Goal: Transaction & Acquisition: Purchase product/service

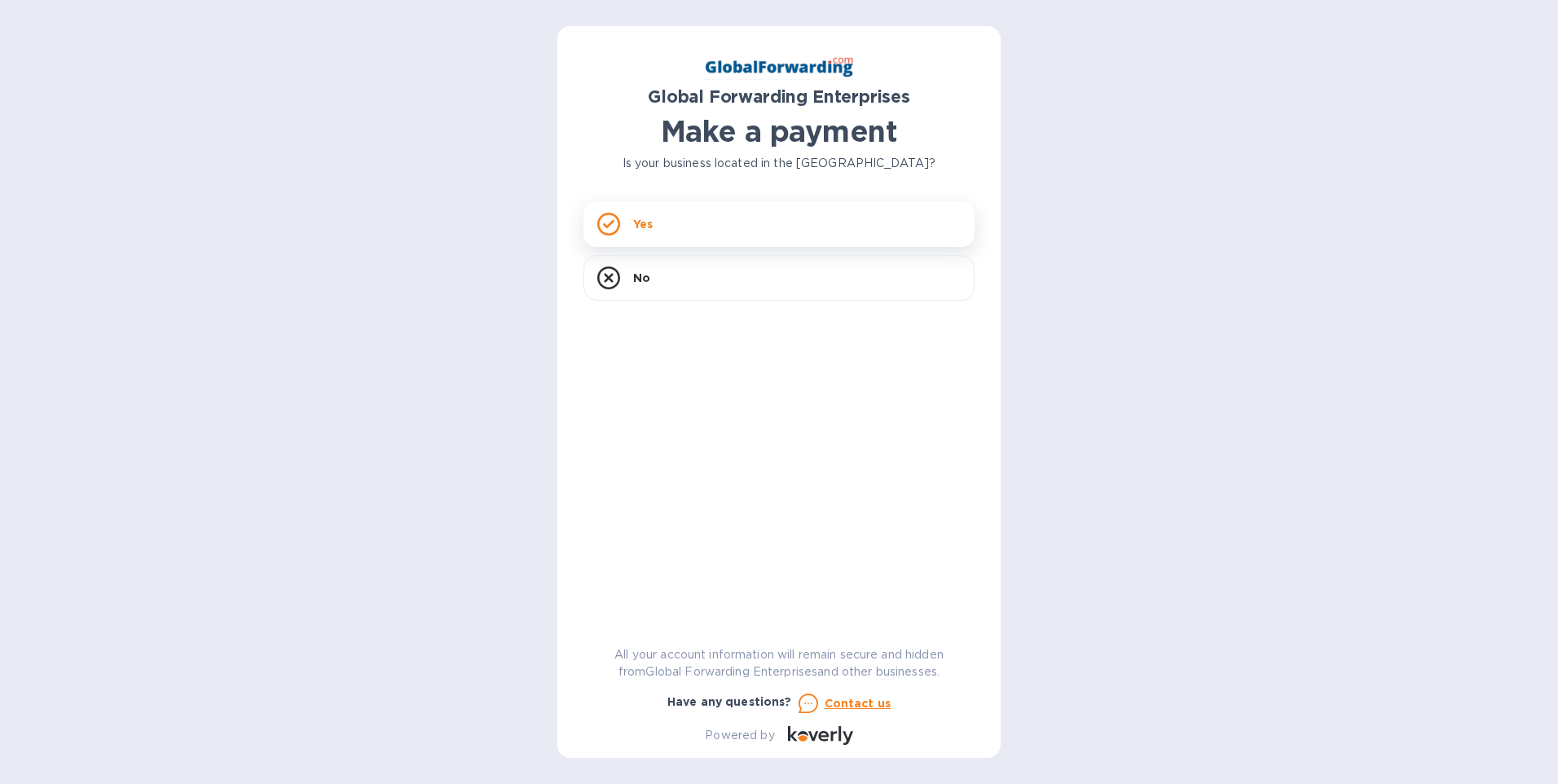
click at [655, 228] on div "Yes" at bounding box center [779, 224] width 392 height 46
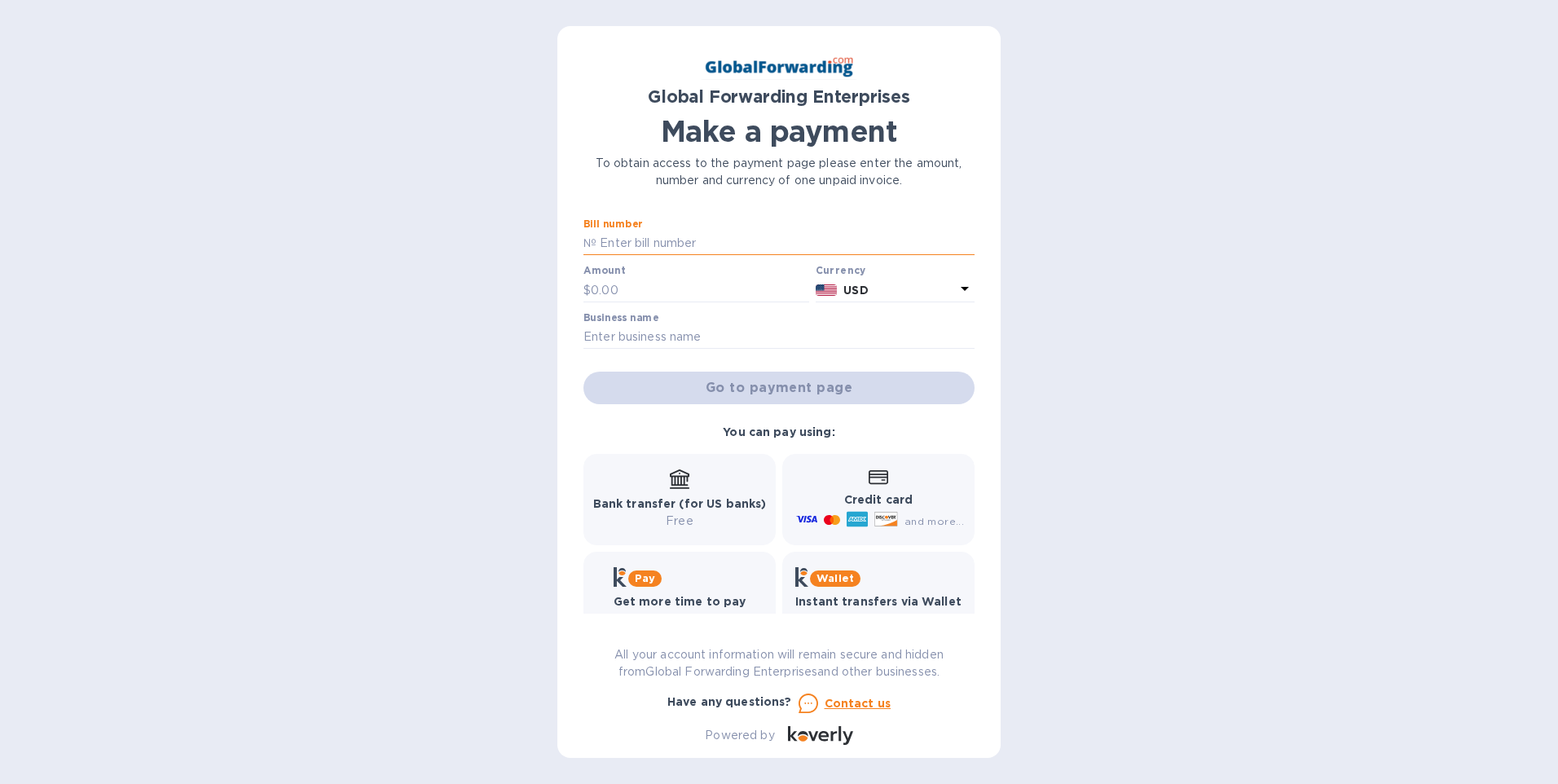
click at [656, 236] on input "text" at bounding box center [785, 244] width 378 height 25
type input "79694809"
click at [627, 292] on input "text" at bounding box center [700, 290] width 219 height 25
type input "2,175.00"
click at [716, 334] on input "text" at bounding box center [779, 337] width 392 height 25
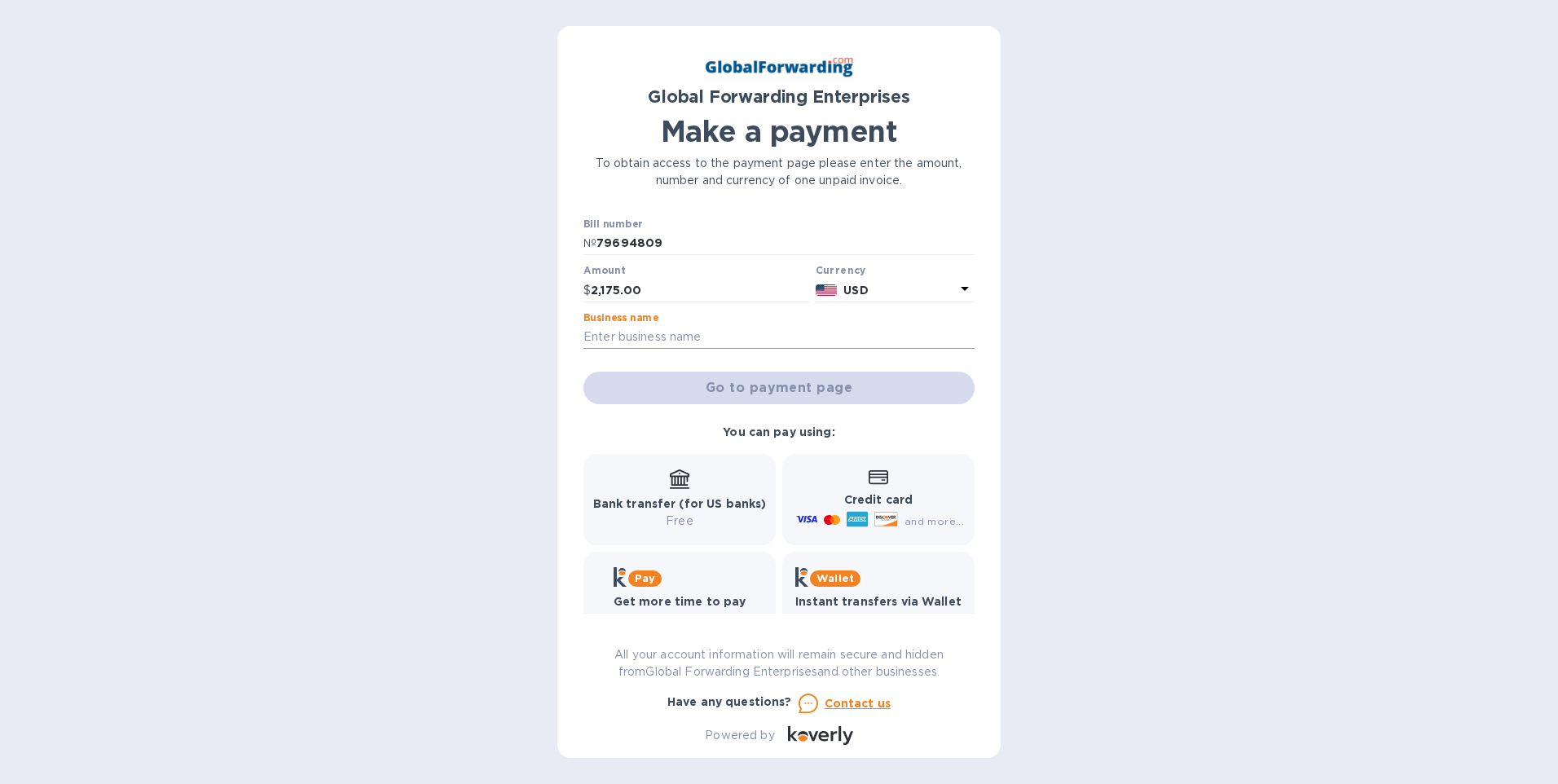
type input "Meest-America Inc"
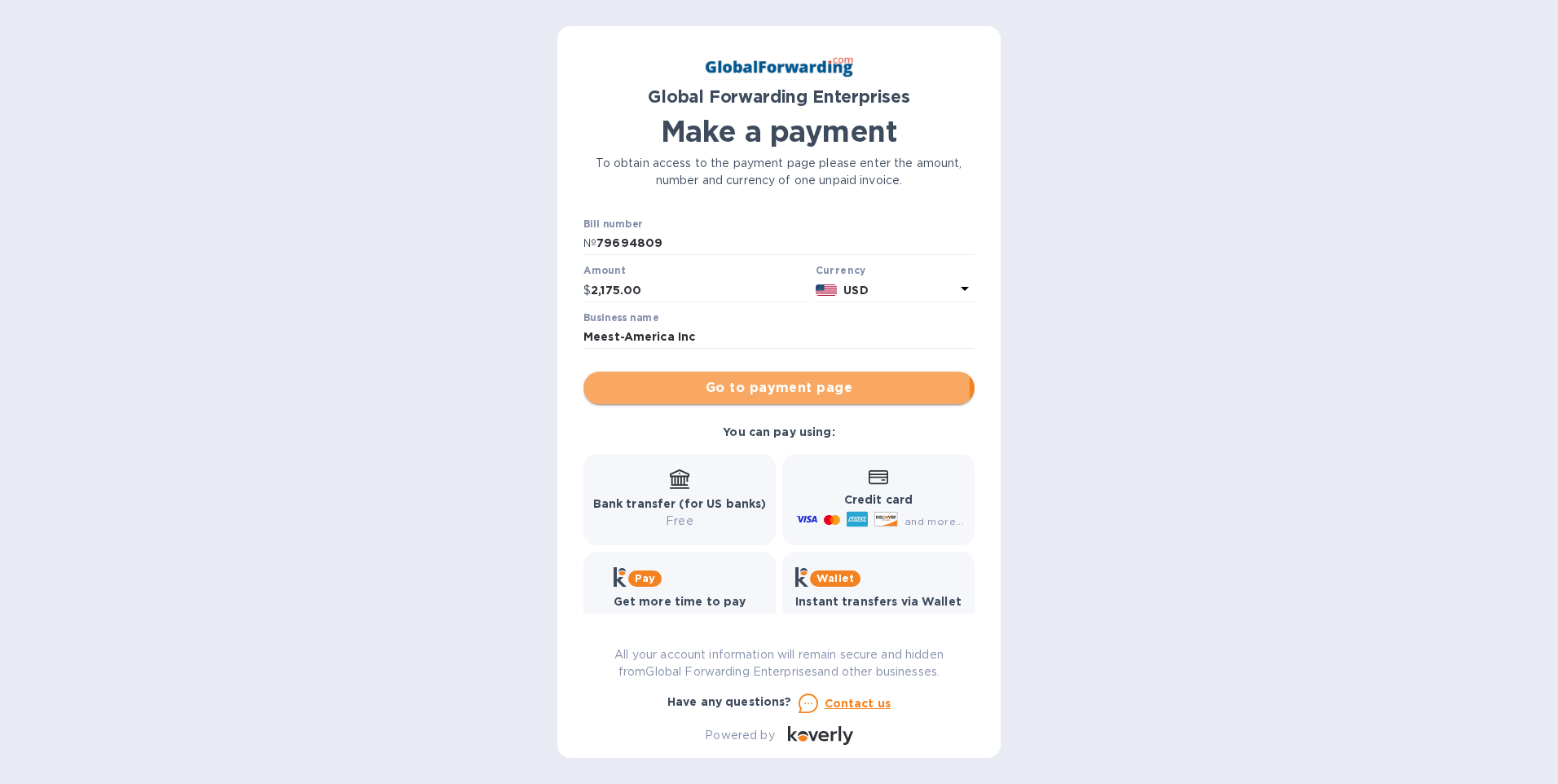
click at [708, 387] on span "Go to payment page" at bounding box center [779, 387] width 365 height 19
